Goal: Task Accomplishment & Management: Complete application form

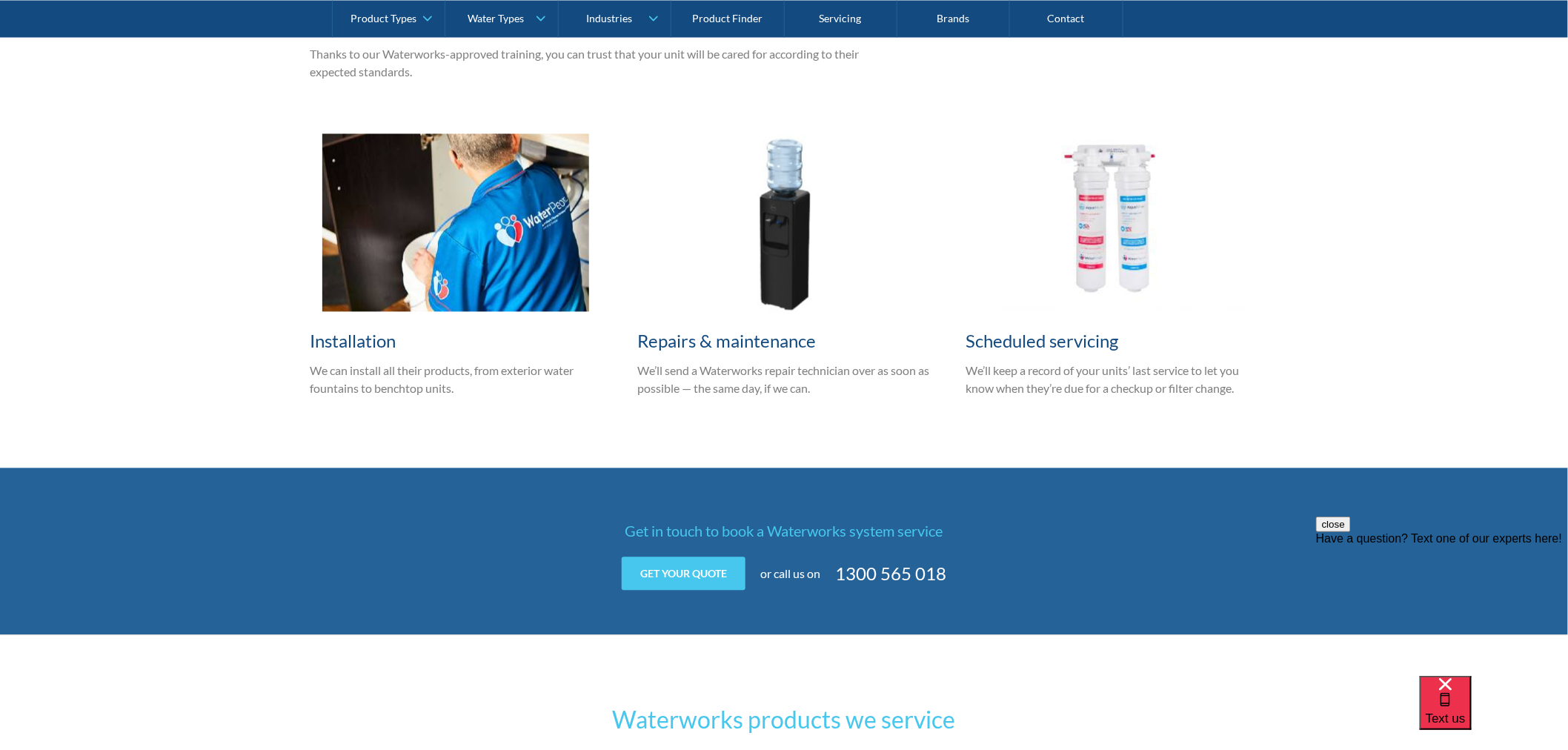
scroll to position [1153, 0]
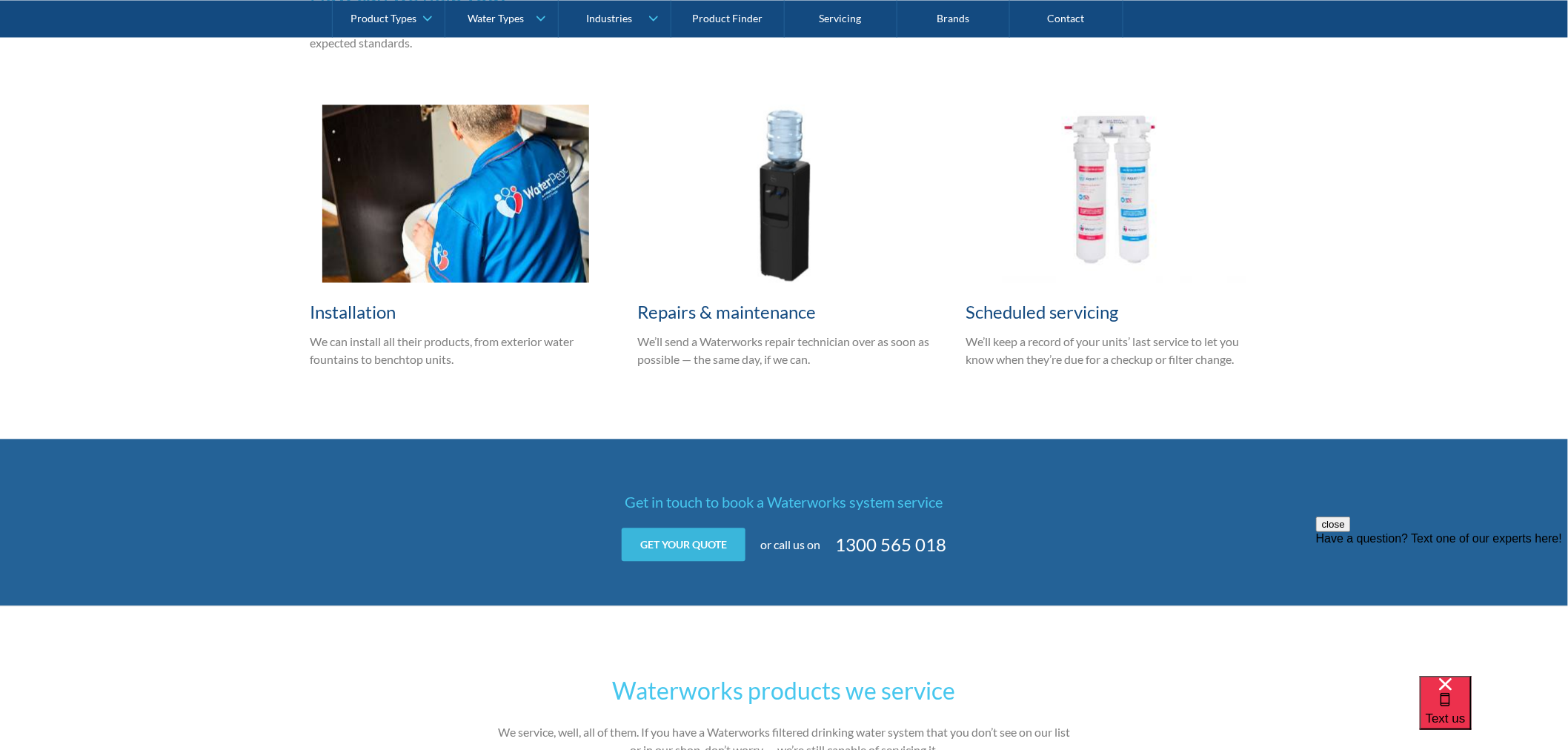
click at [727, 549] on link "Get your quote" at bounding box center [683, 545] width 124 height 33
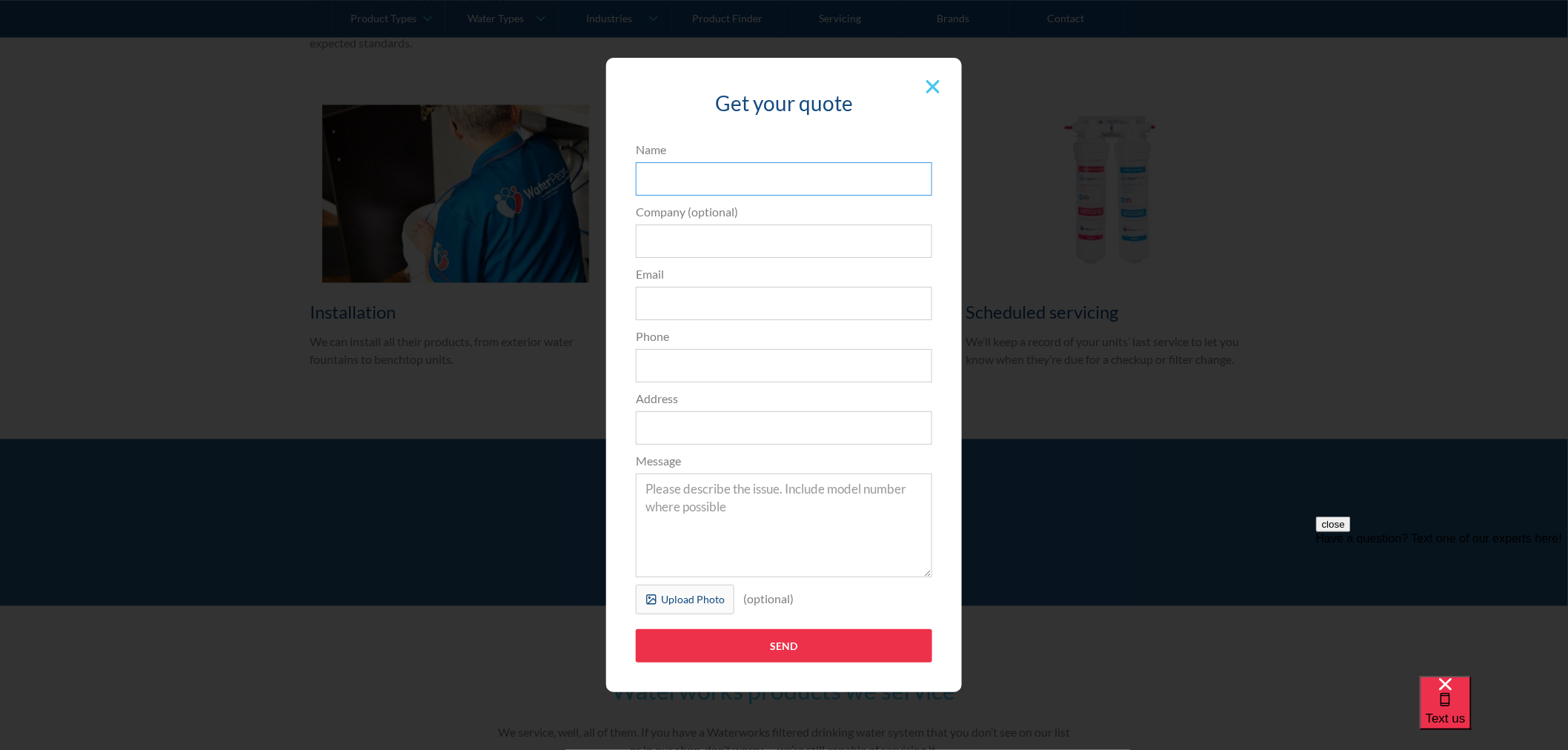
click at [754, 190] on input "Name" at bounding box center [784, 179] width 297 height 33
type input "[PERSON_NAME]"
type input "Fitness Cartel Maroochydore"
type input "[EMAIL_ADDRESS][DOMAIN_NAME]"
type input "0421562050"
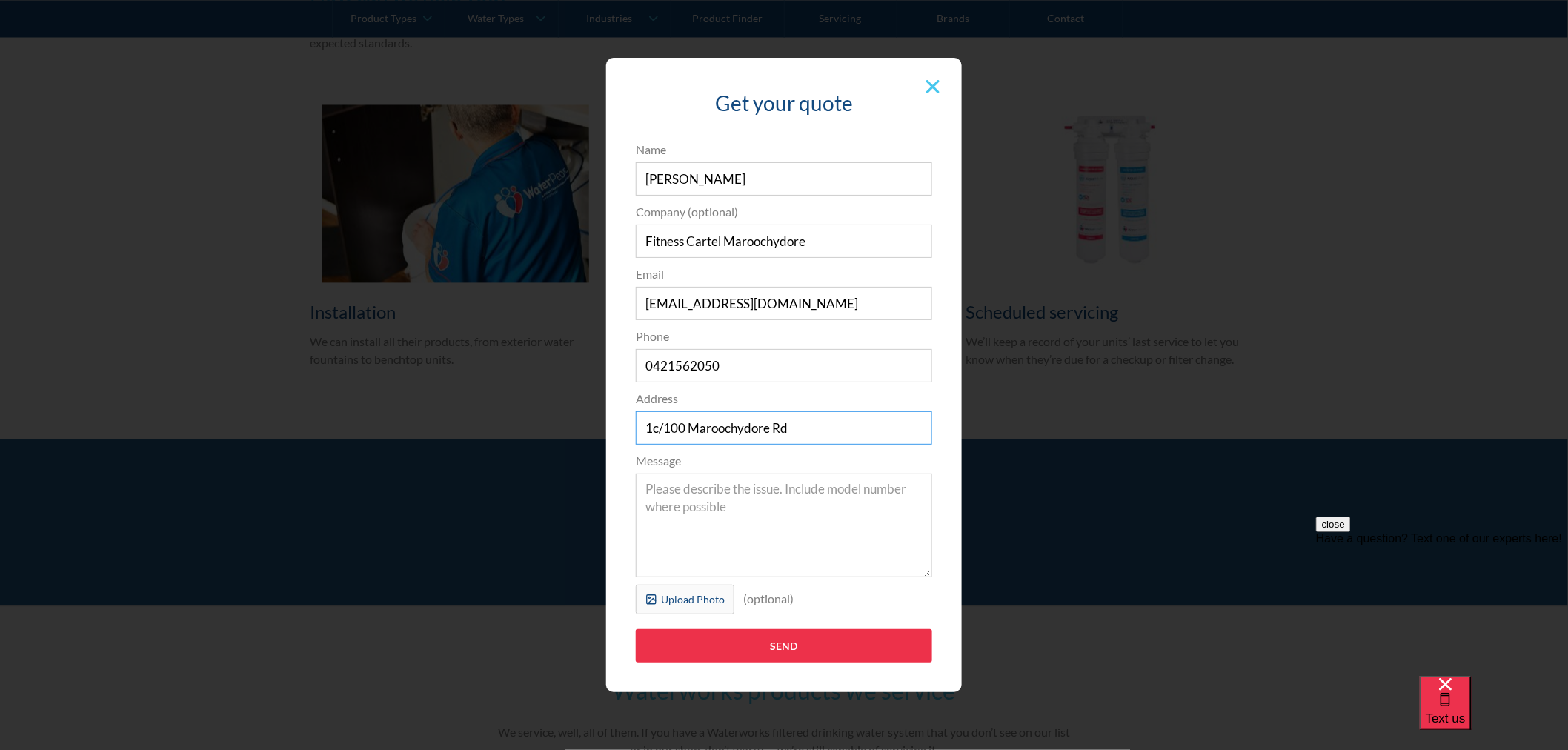
click at [818, 431] on input "1c/100 Maroochydore Rd" at bounding box center [784, 428] width 297 height 33
click at [828, 430] on input "1c/100 Maroochydore Rd" at bounding box center [784, 428] width 297 height 33
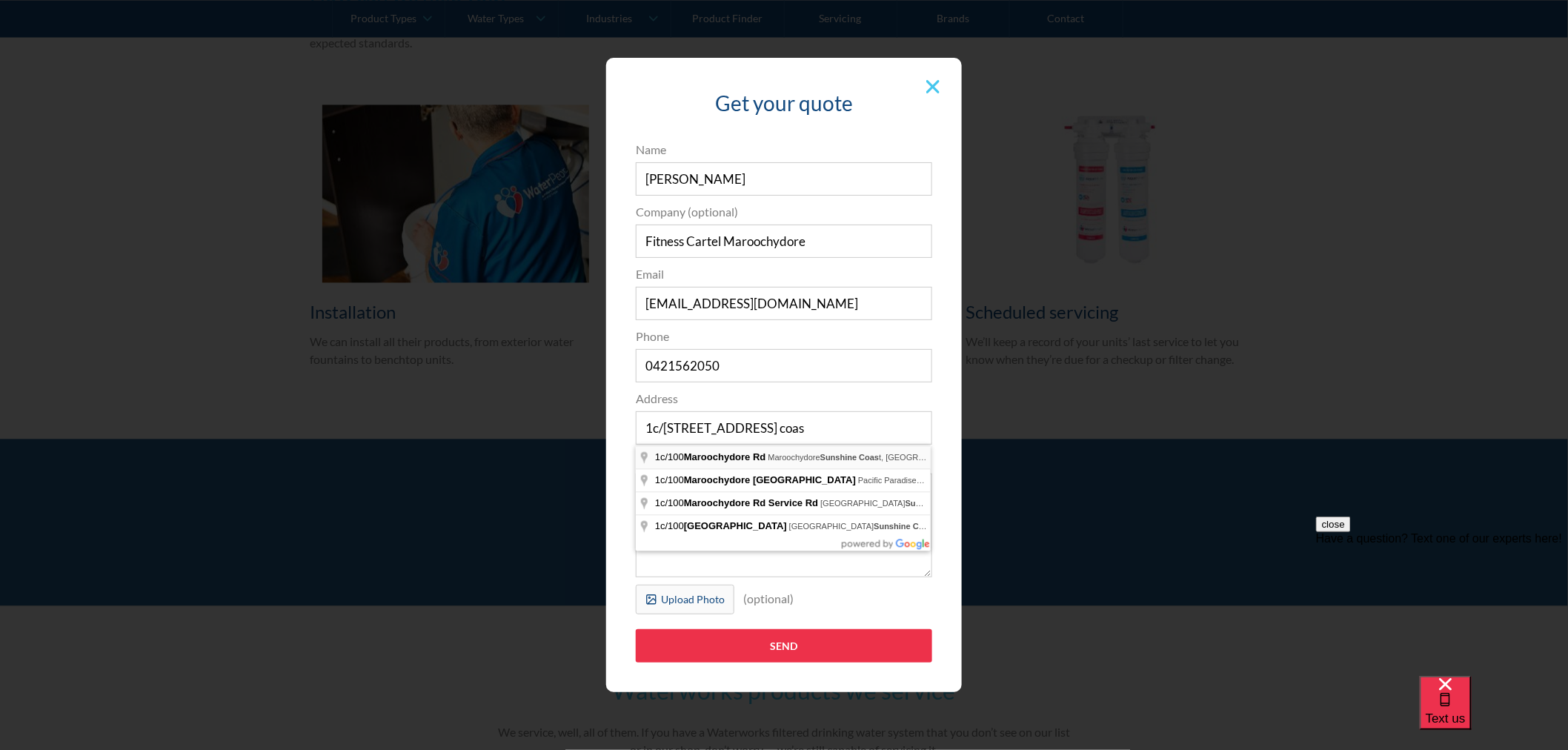
type input "[STREET_ADDRESS]"
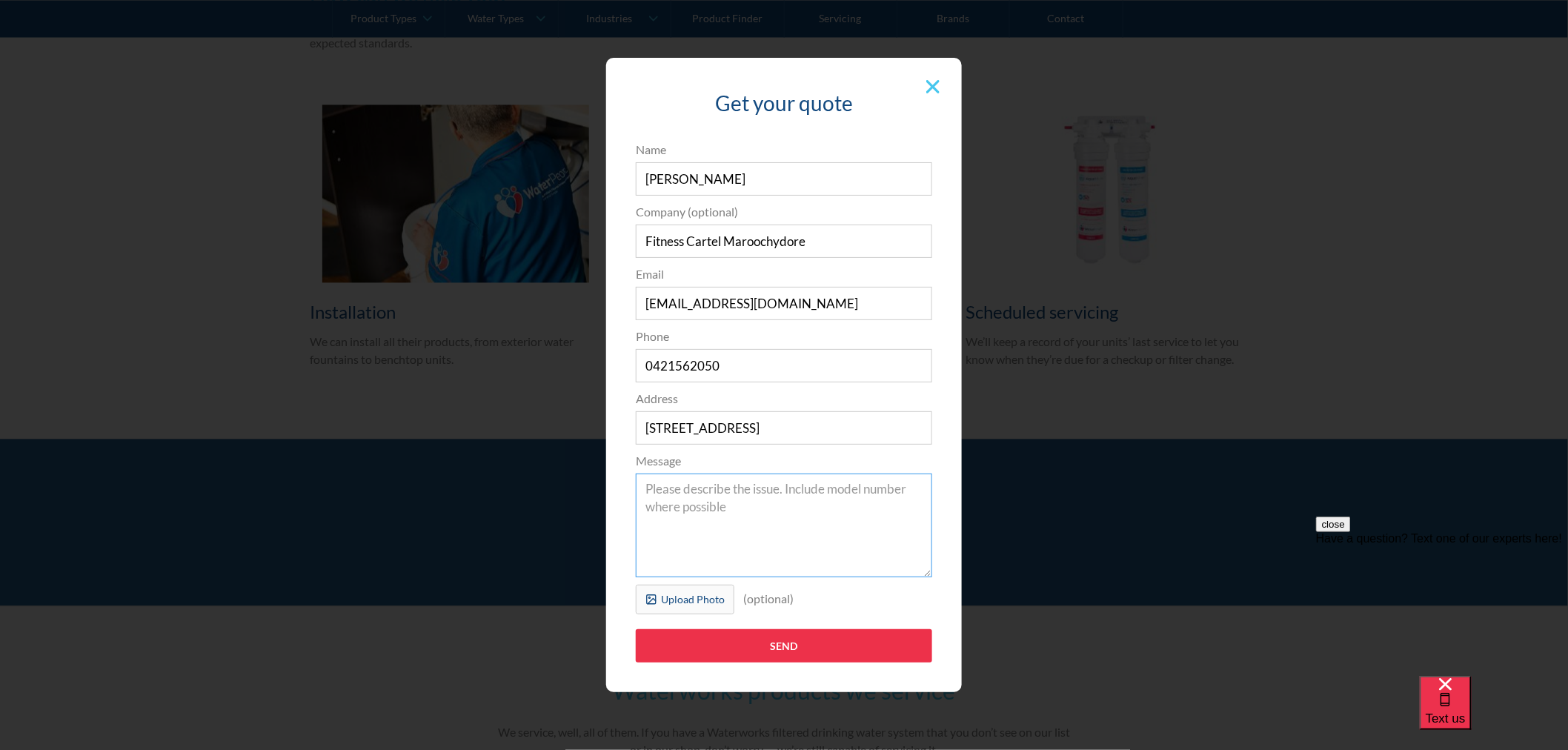
click at [793, 530] on textarea "Message" at bounding box center [784, 525] width 297 height 104
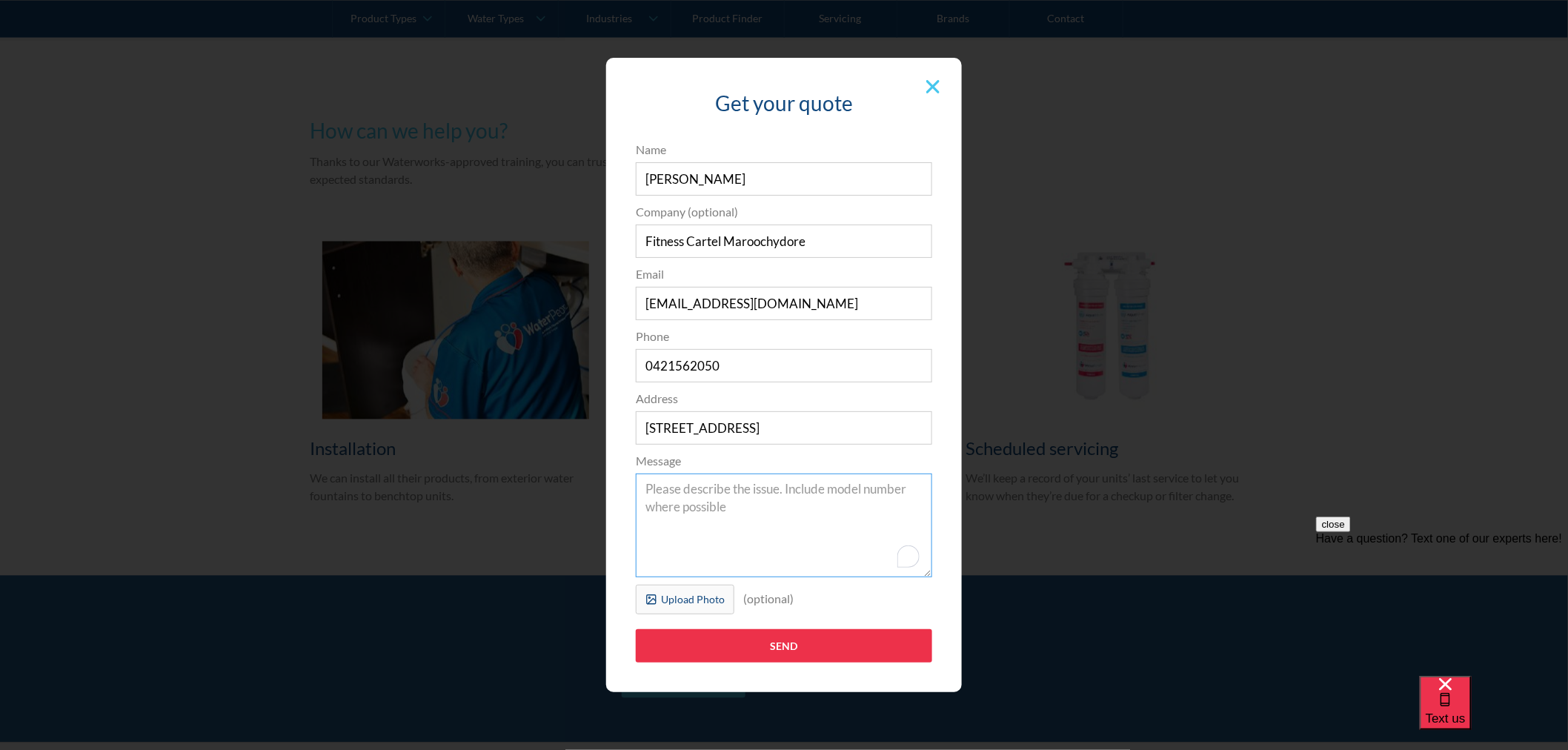
scroll to position [988, 0]
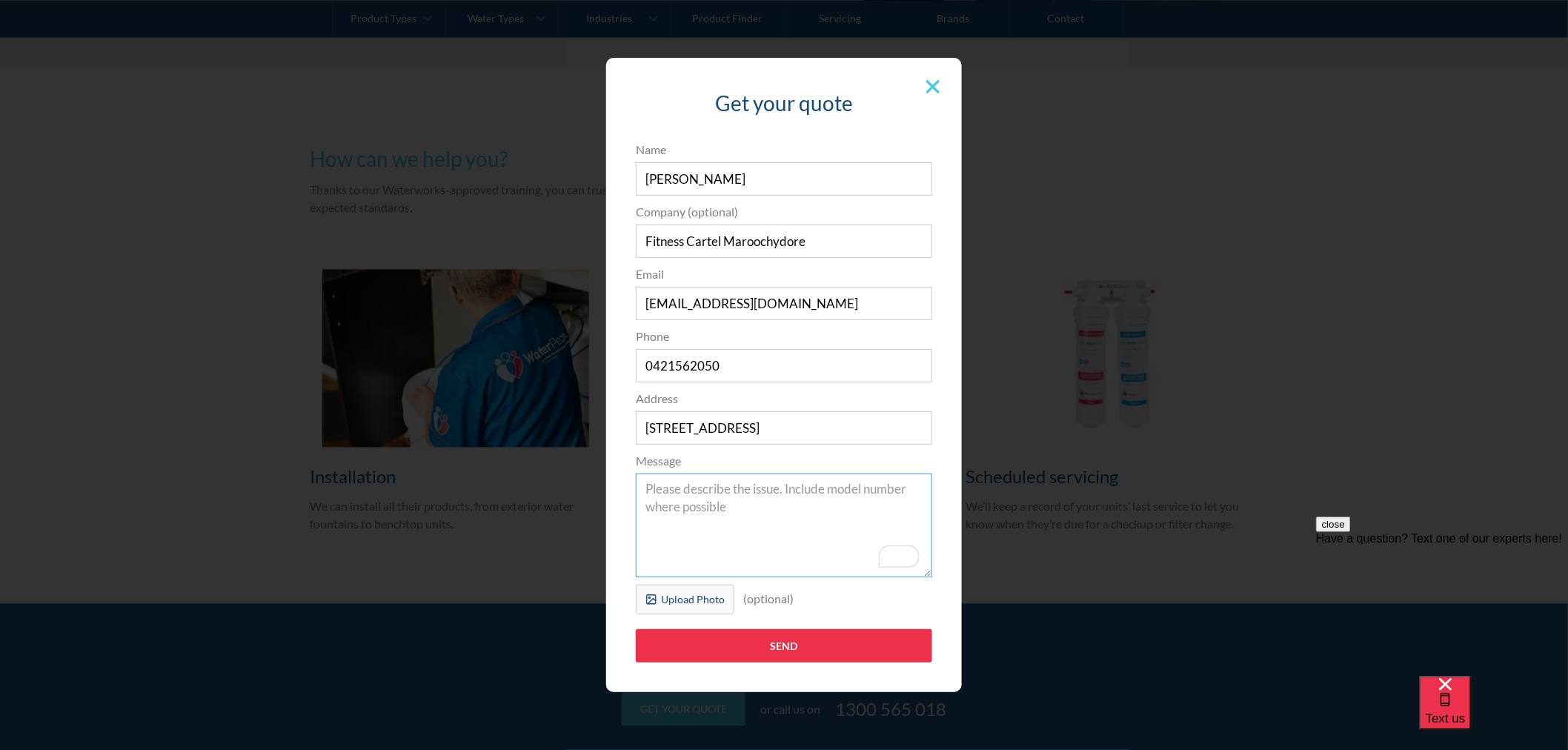
click at [707, 508] on textarea "Message" at bounding box center [784, 525] width 297 height 104
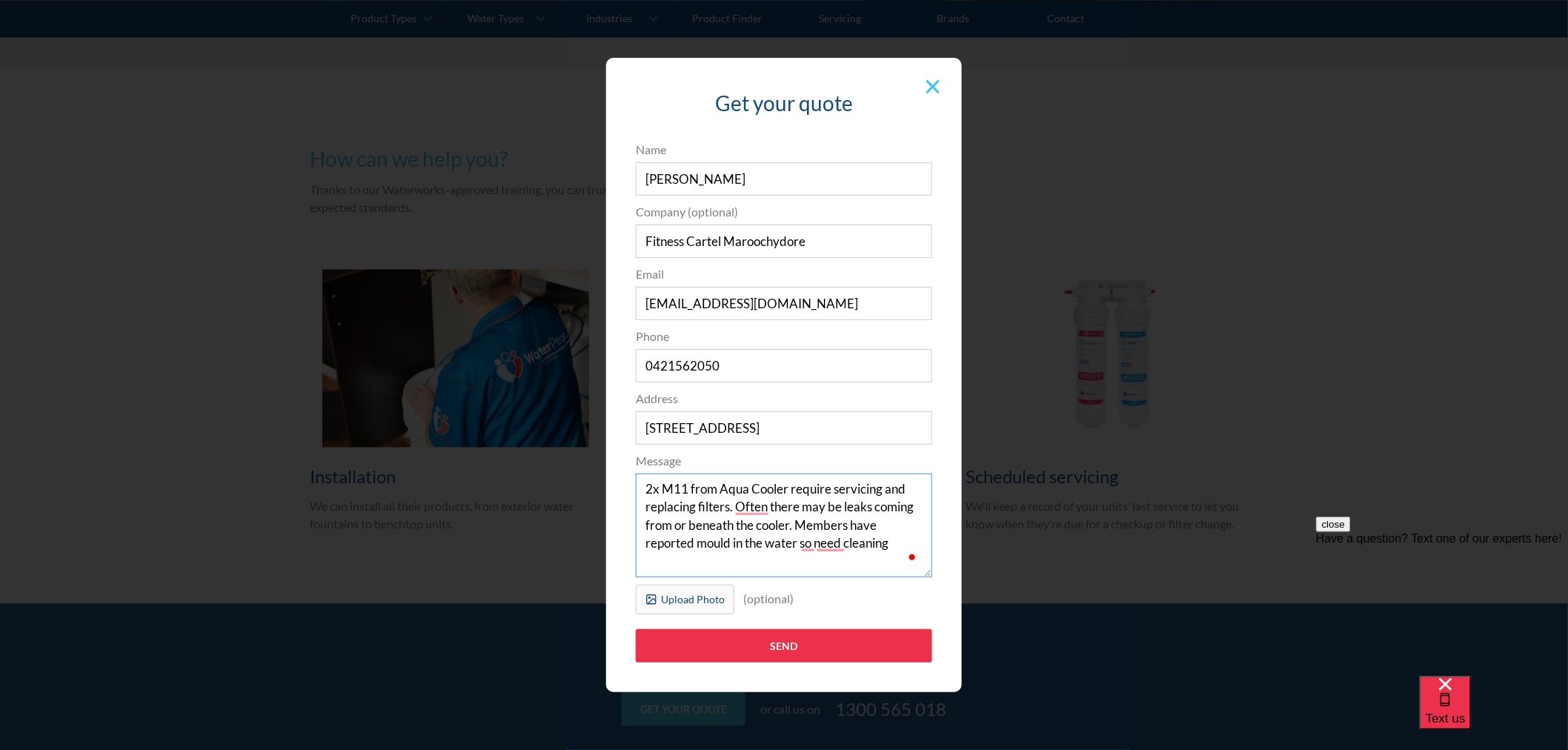
type textarea "2x M11 from Aqua Cooler require servicing and replacing filters. Often there ma…"
click at [674, 598] on div "Upload Photo" at bounding box center [692, 599] width 64 height 16
type input "Send"
click at [679, 491] on textarea "2x M11 from Aqua Cooler require servicing and replacing filters. Often there ma…" at bounding box center [784, 526] width 297 height 104
click at [687, 486] on textarea "2x M11 from Aqua Cooler require servicing and replacing filters. Often there ma…" at bounding box center [784, 526] width 297 height 104
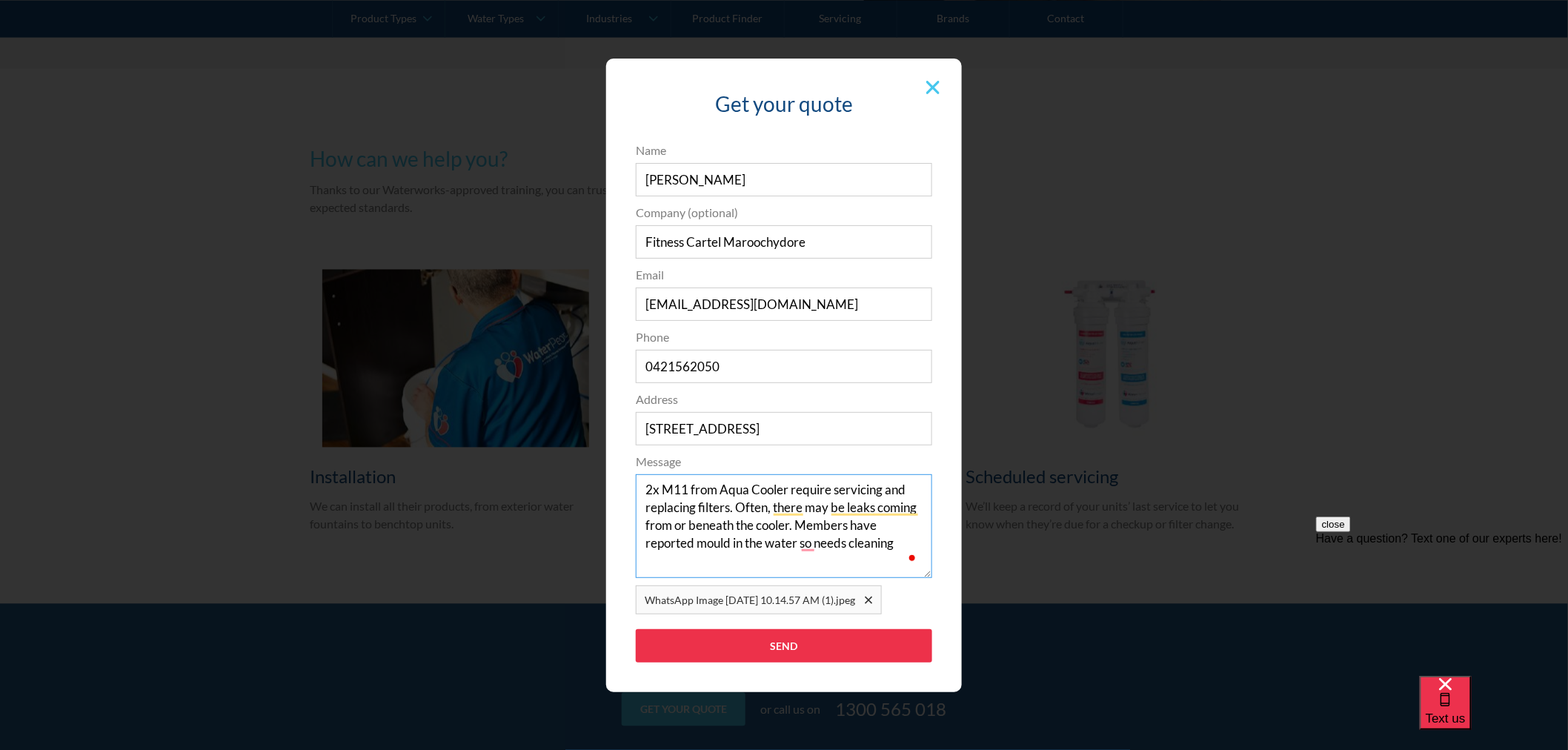
click at [905, 540] on textarea "2x M11 from Aqua Cooler require servicing and replacing filters. Often, there m…" at bounding box center [784, 526] width 297 height 104
click at [884, 490] on textarea "2x M11 from Aqua Cooler require servicing and replacing filters. Often, there m…" at bounding box center [784, 526] width 297 height 104
click at [769, 507] on textarea "2x M11 from Aqua Cooler require servicing/cleaning and replacing filters. Often…" at bounding box center [784, 526] width 297 height 104
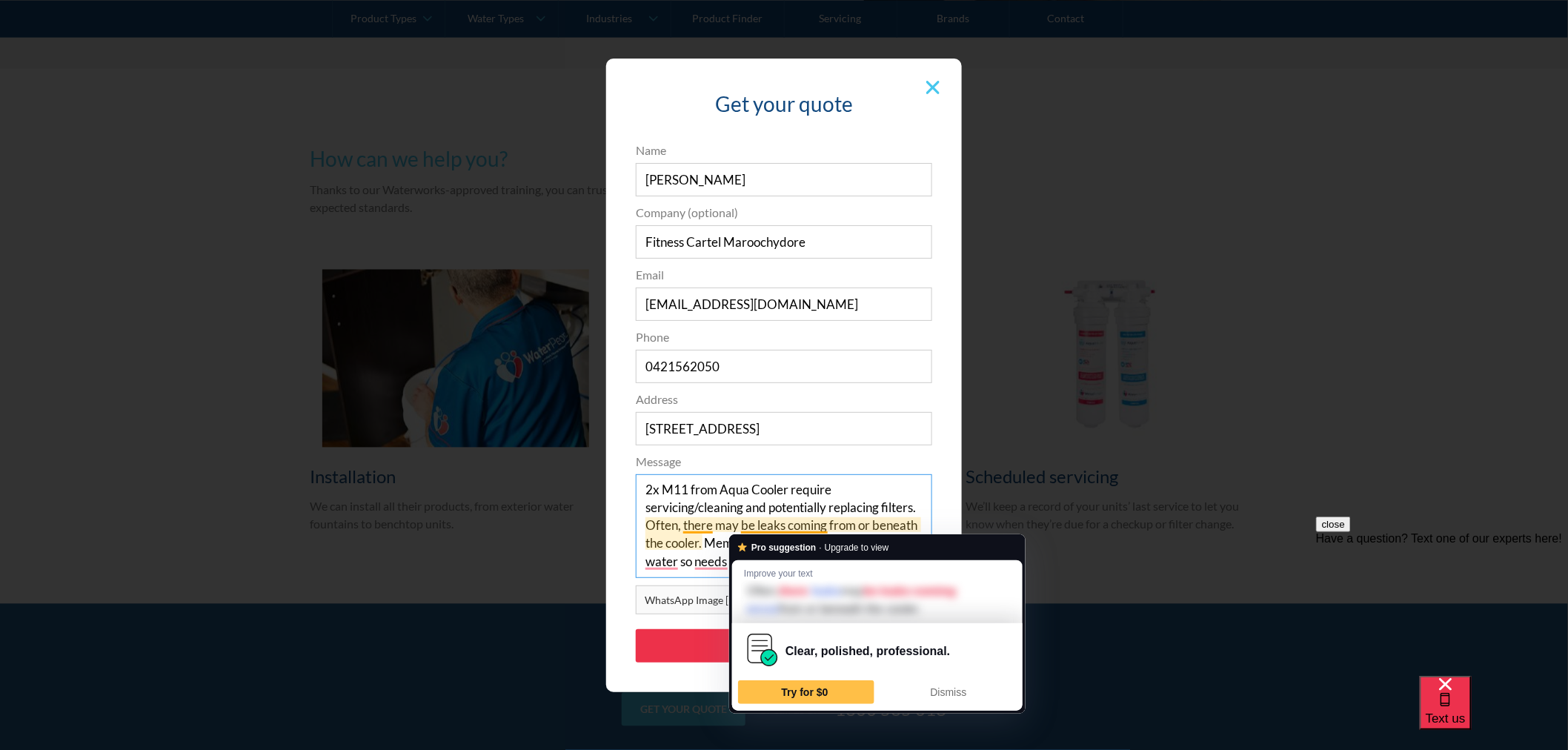
click at [709, 502] on textarea "2x M11 from Aqua Cooler require servicing/cleaning and potentially replacing fi…" at bounding box center [784, 526] width 297 height 104
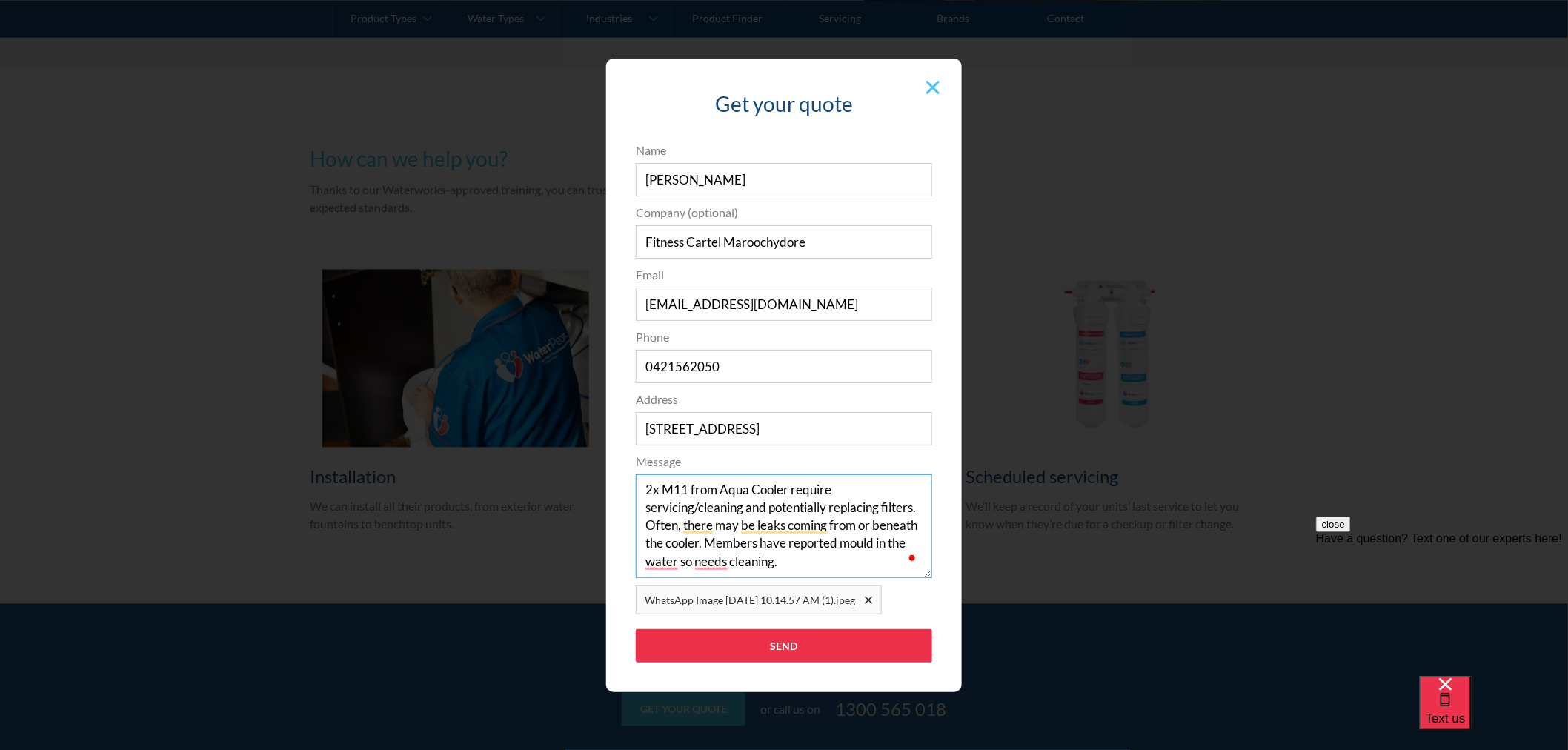
click at [735, 554] on textarea "2x M11 from Aqua Cooler require servicing/cleaning and potentially replacing fi…" at bounding box center [784, 526] width 297 height 104
click at [814, 561] on textarea "2x M11 from Aqua Cooler require servicing/cleaning and potentially replacing fi…" at bounding box center [784, 526] width 297 height 104
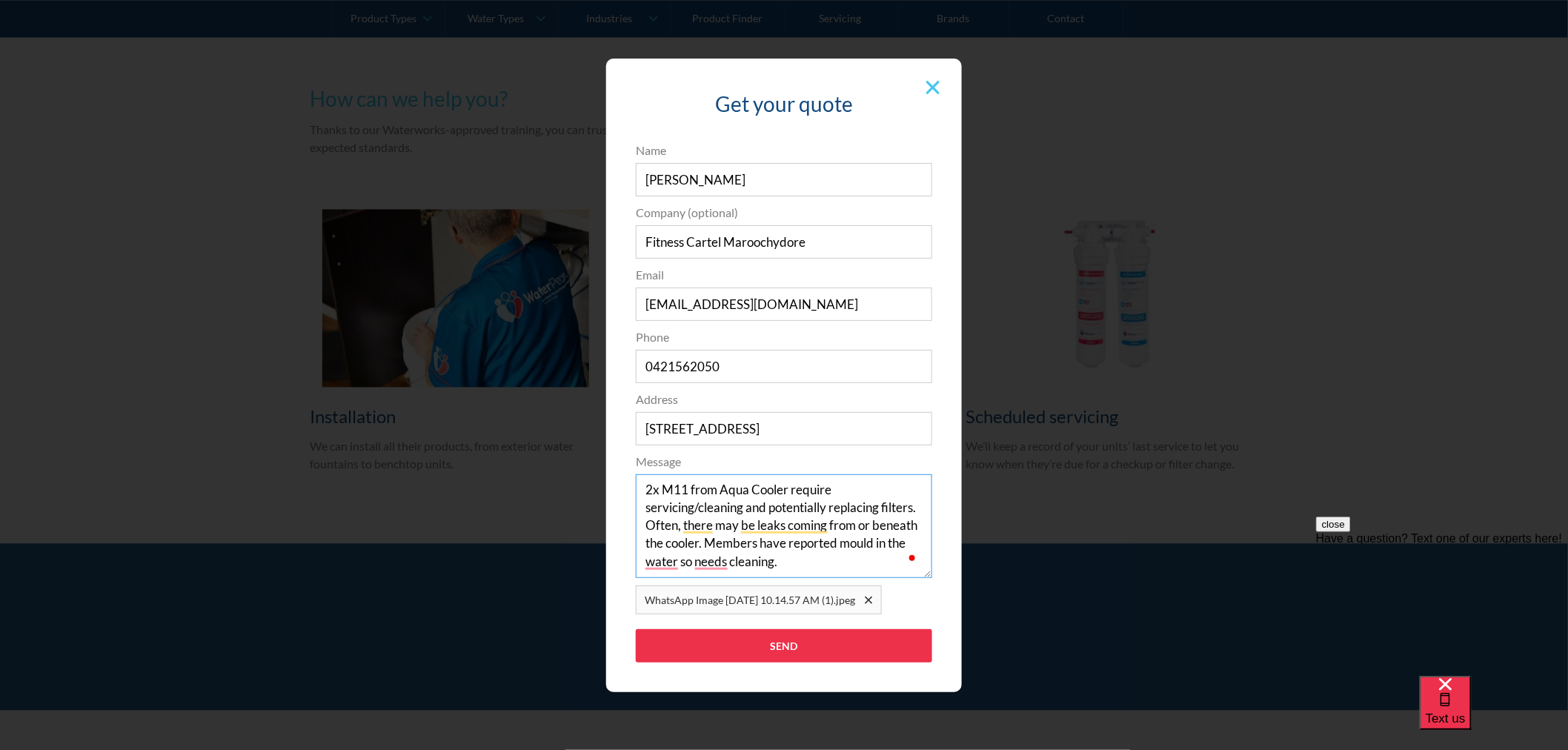
scroll to position [1070, 0]
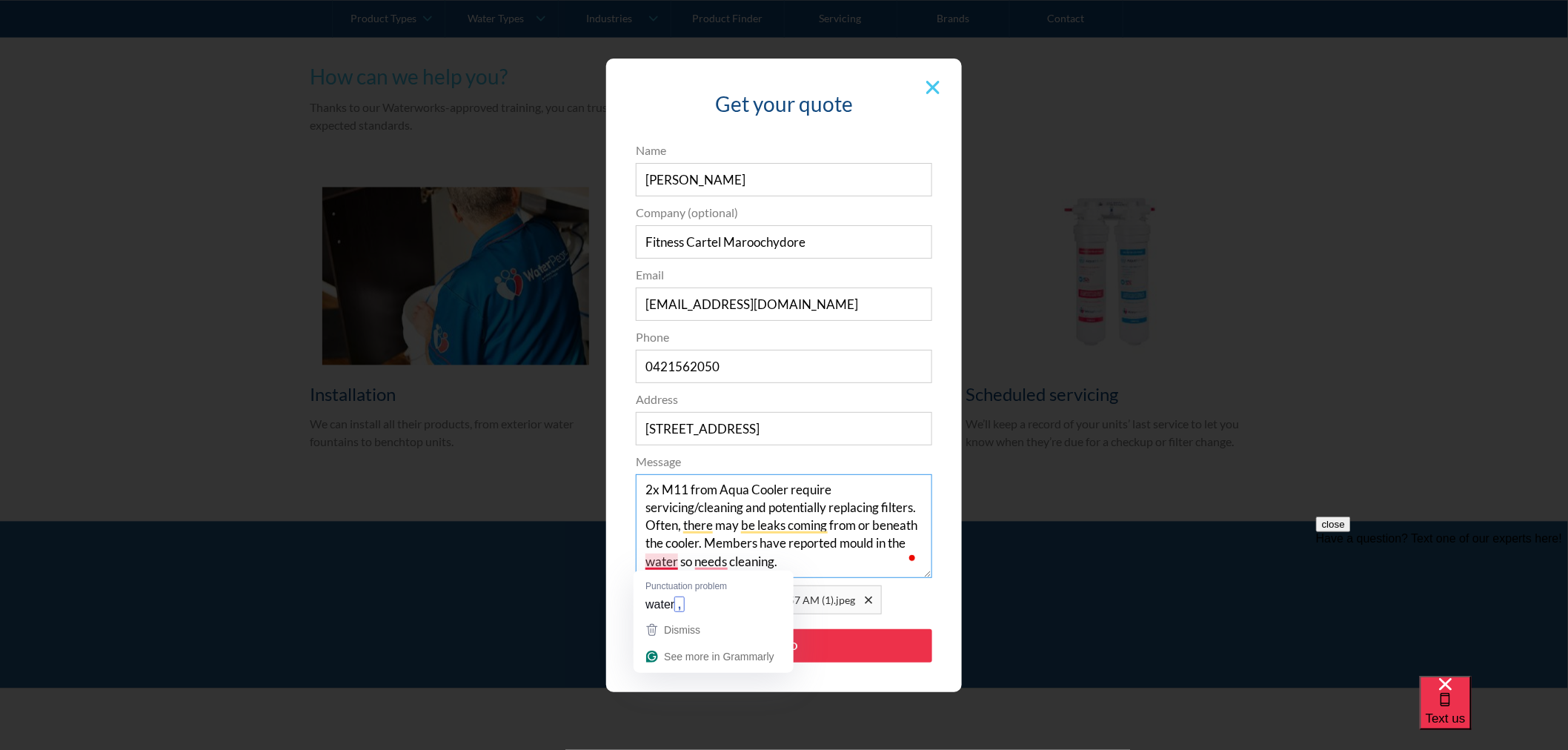
click at [858, 557] on textarea "2x M11 from Aqua Cooler require servicing/cleaning and potentially replacing fi…" at bounding box center [784, 526] width 297 height 104
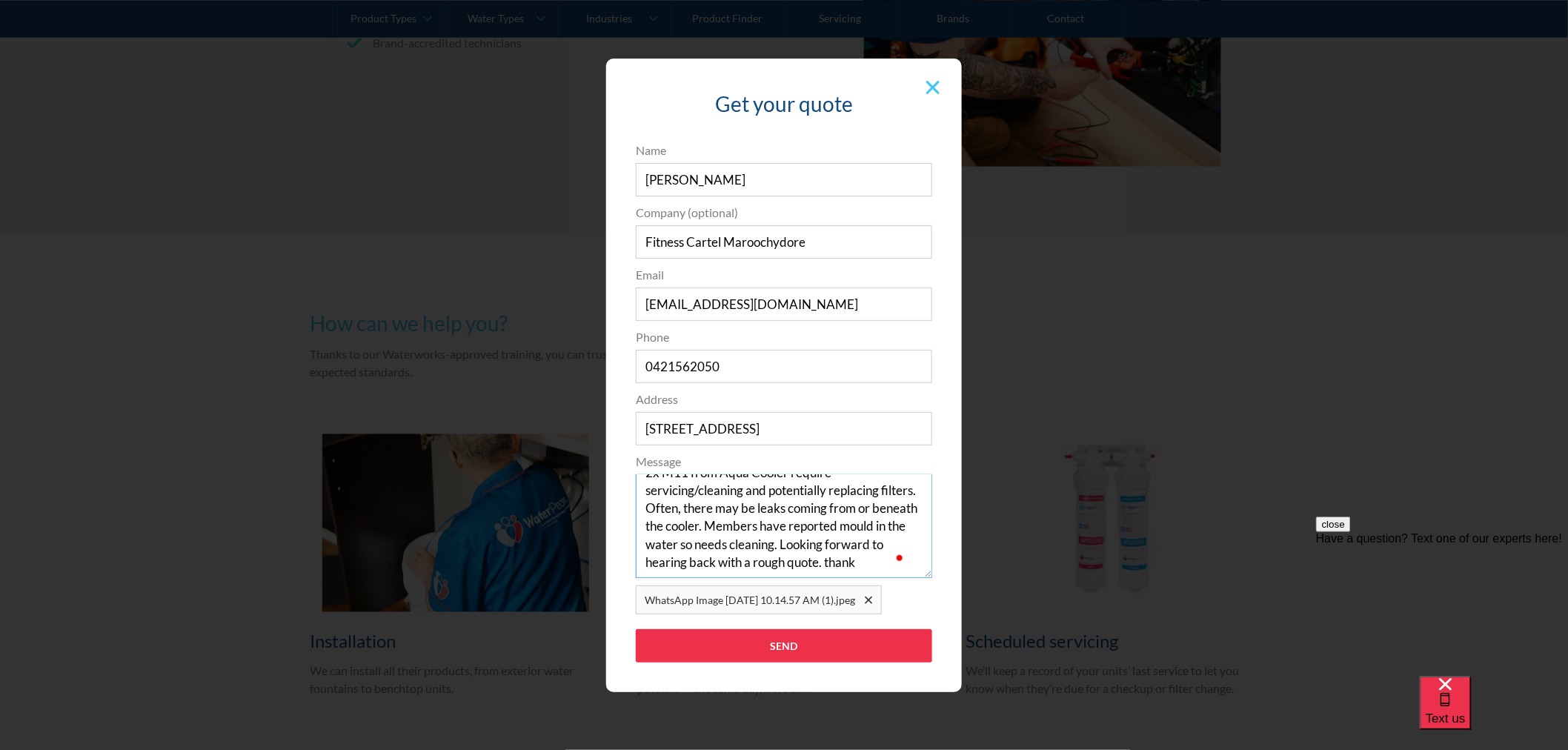
scroll to position [26, 0]
type textarea "2x M11 from Aqua Cooler require servicing/cleaning and potentially replacing fi…"
click at [807, 646] on input "Send" at bounding box center [784, 646] width 297 height 33
